Goal: Task Accomplishment & Management: Complete application form

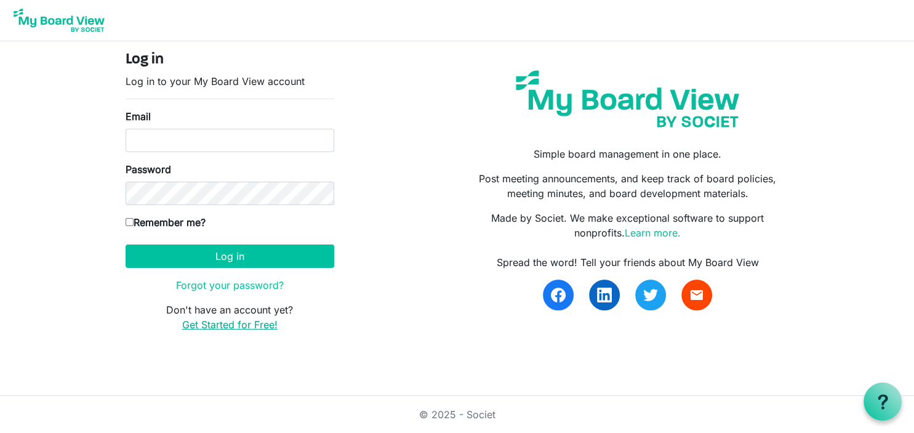
click at [241, 321] on link "Get Started for Free!" at bounding box center [229, 324] width 95 height 12
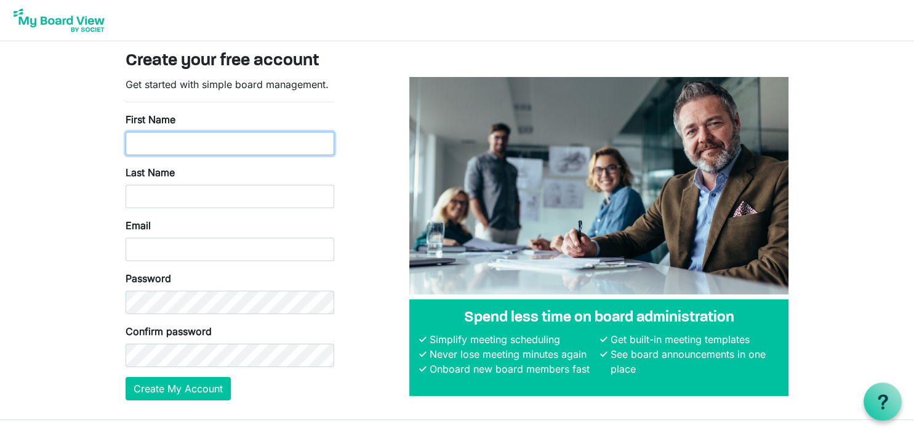
click at [196, 146] on input "First Name" at bounding box center [230, 143] width 209 height 23
type input "Angie"
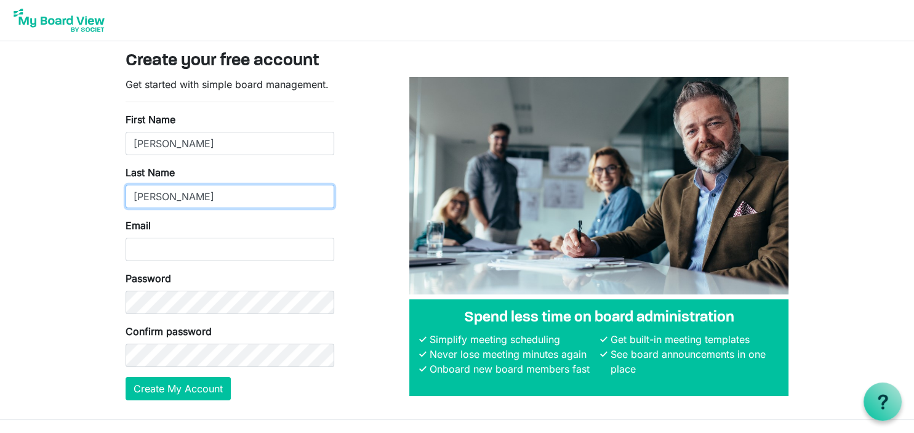
type input "Kastning"
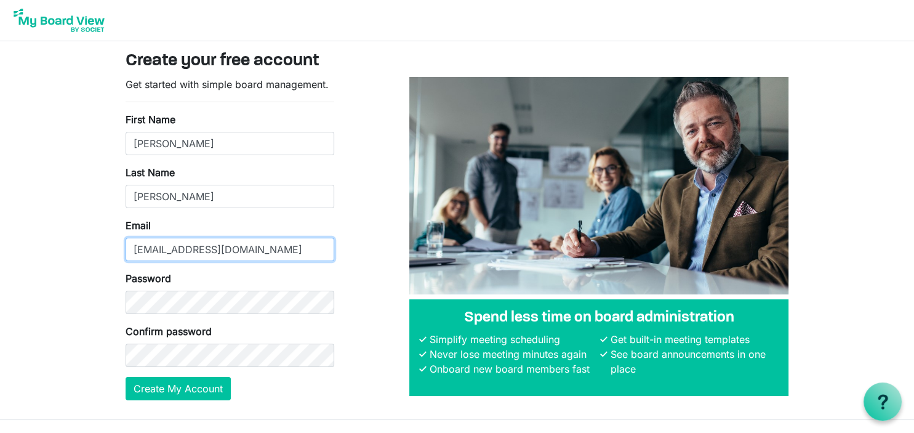
type input "angiekastning@tiesteach.org"
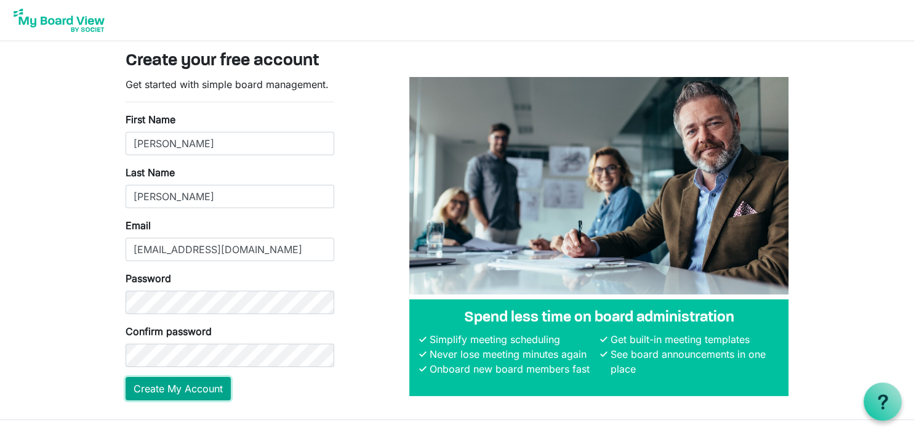
click at [180, 386] on button "Create My Account" at bounding box center [178, 388] width 105 height 23
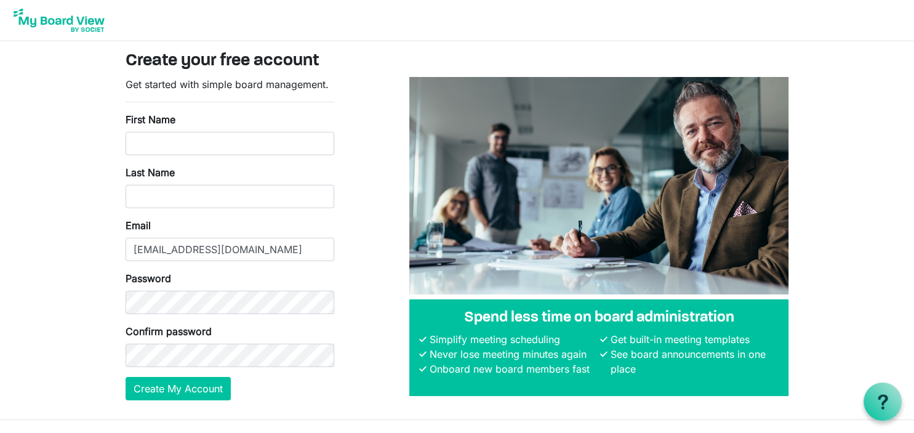
click at [23, 113] on body "Create your free account Get started with simple board management. First Name L…" at bounding box center [457, 210] width 914 height 420
click at [370, 322] on div "Get started with simple board management. First Name Last Name Email angiekastn…" at bounding box center [457, 243] width 682 height 333
click at [385, 373] on div "Get started with simple board management. First Name Last Name Email angiekastn…" at bounding box center [457, 243] width 682 height 333
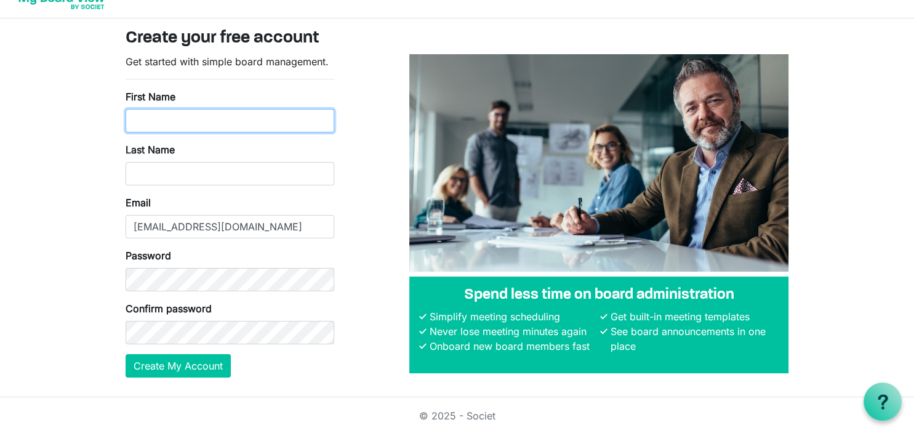
click at [228, 126] on input "First Name" at bounding box center [230, 120] width 209 height 23
type input "Angie"
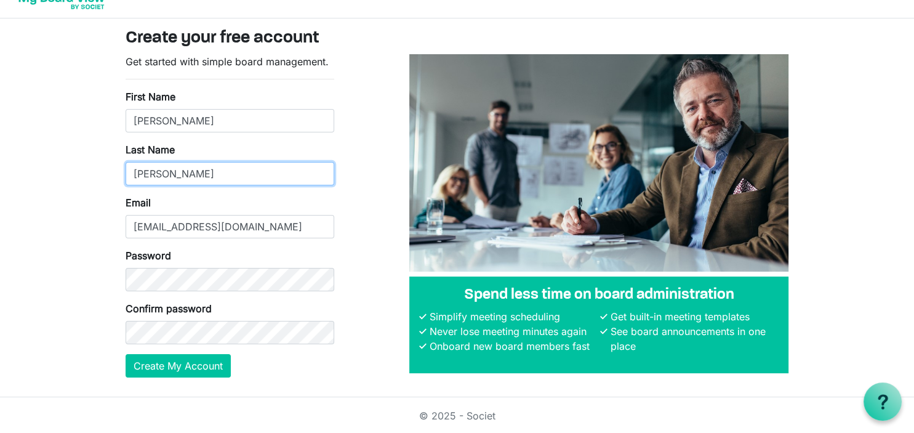
type input "Kastning"
click at [93, 282] on body "Create your free account Get started with simple board management. First Name A…" at bounding box center [457, 187] width 914 height 420
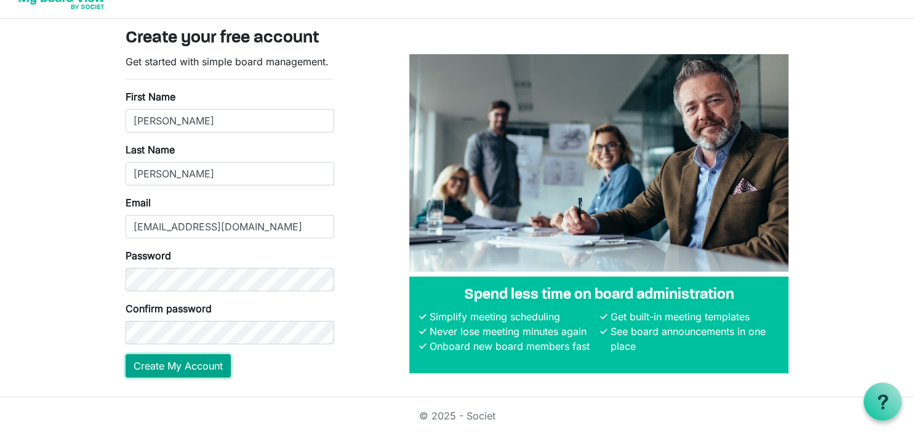
click at [169, 362] on button "Create My Account" at bounding box center [178, 365] width 105 height 23
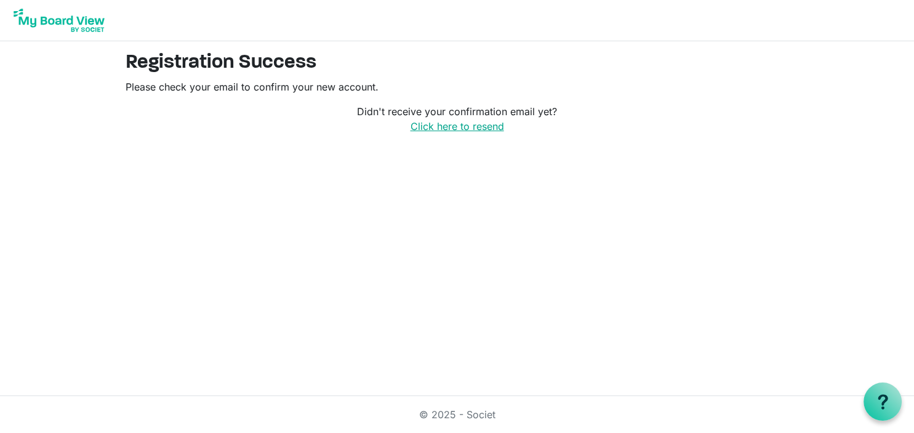
click at [468, 126] on link "Click here to resend" at bounding box center [457, 126] width 94 height 12
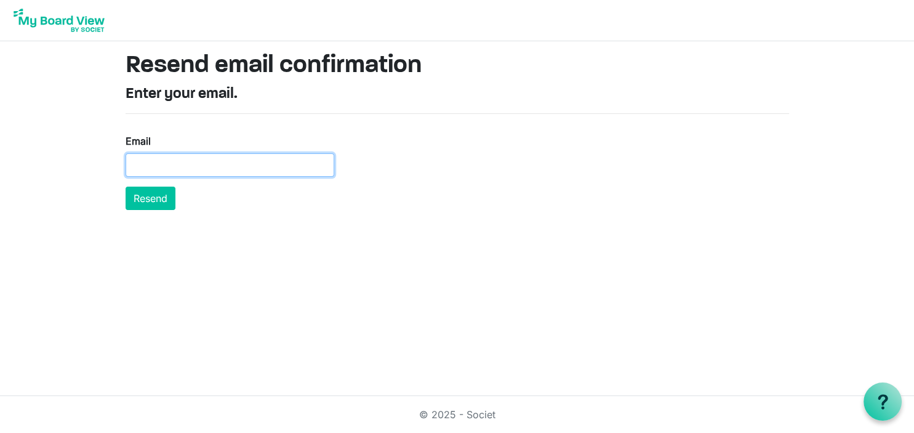
click at [305, 164] on input "Email" at bounding box center [230, 164] width 209 height 23
type input "angiekastning@tiesteach.org"
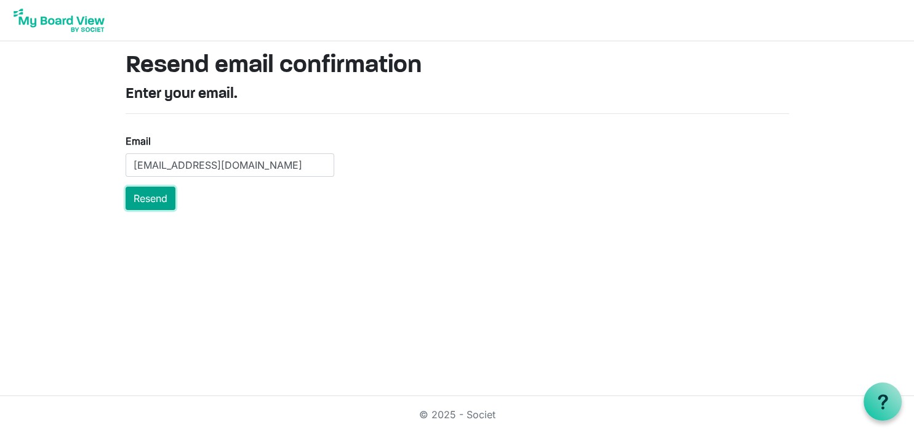
click at [161, 206] on button "Resend" at bounding box center [151, 197] width 50 height 23
